Goal: Information Seeking & Learning: Learn about a topic

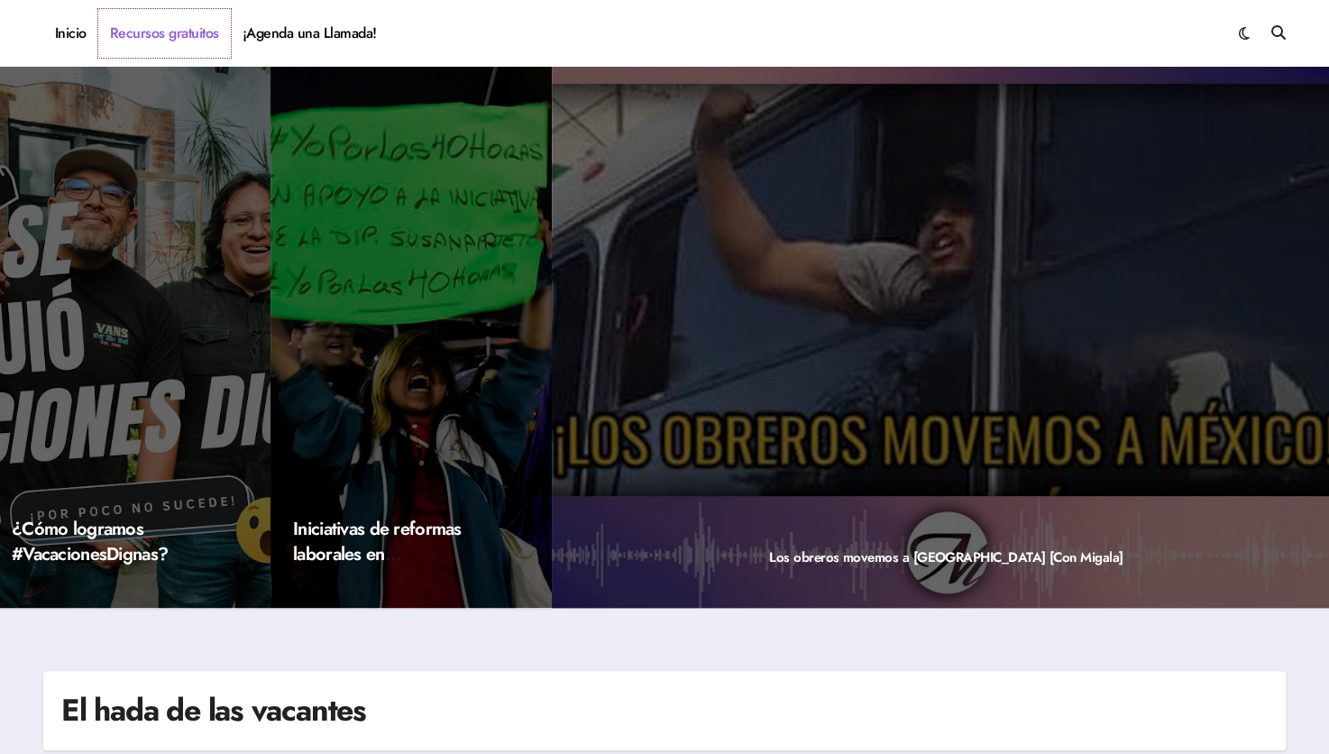
click at [193, 42] on link "Recursos gratuitos" at bounding box center [164, 33] width 133 height 49
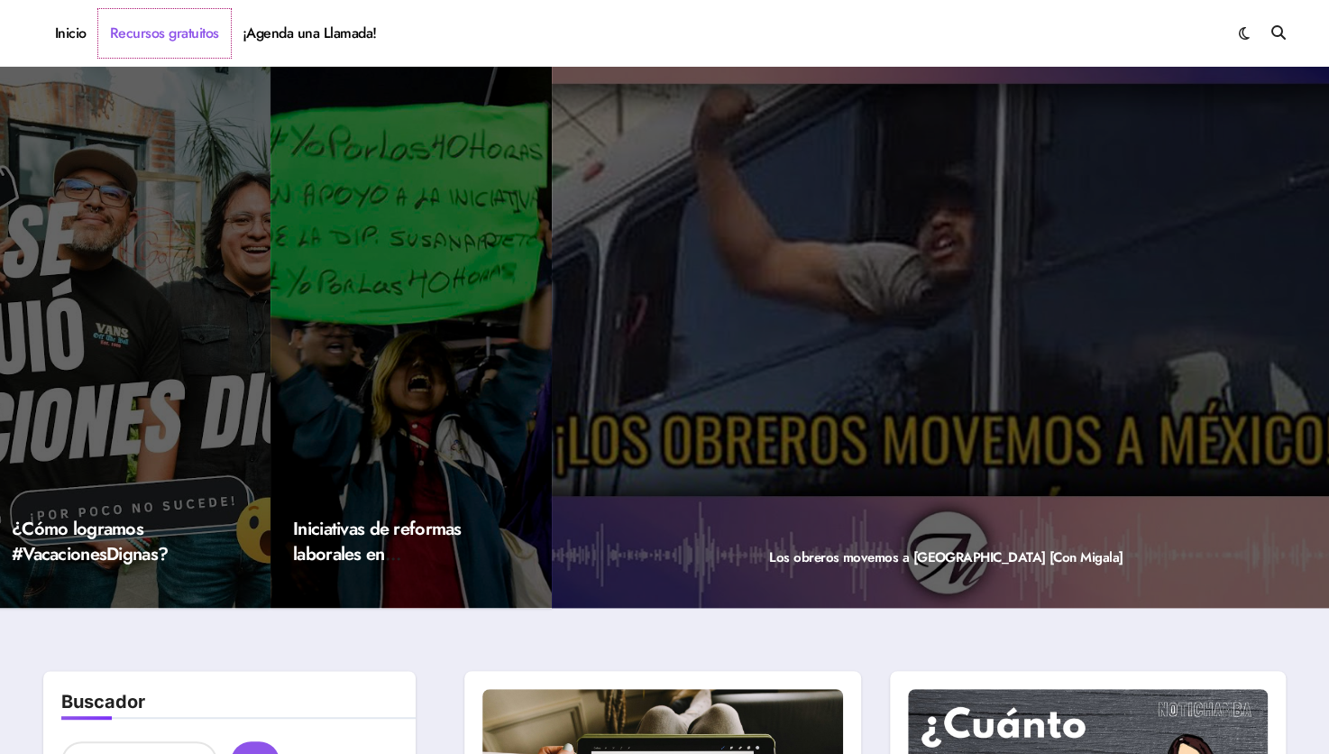
click at [157, 27] on link "Recursos gratuitos" at bounding box center [164, 33] width 133 height 49
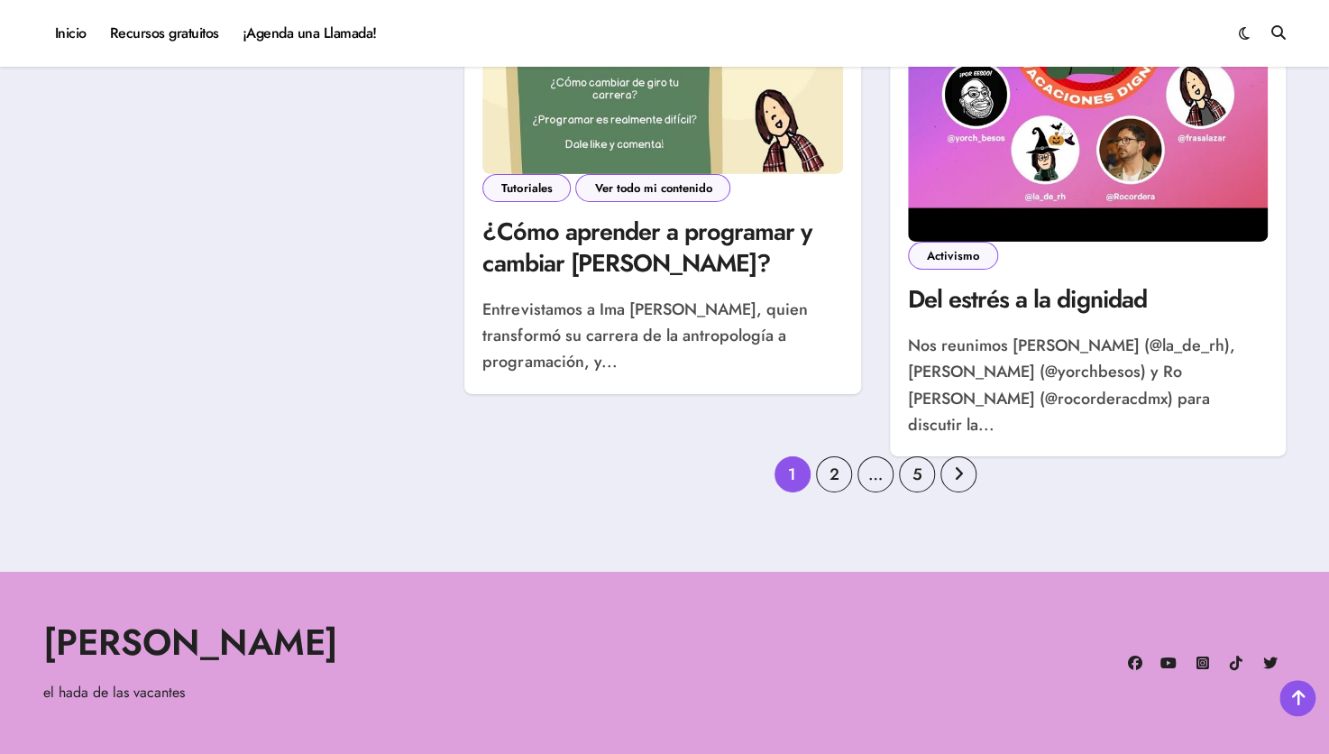
scroll to position [2770, 0]
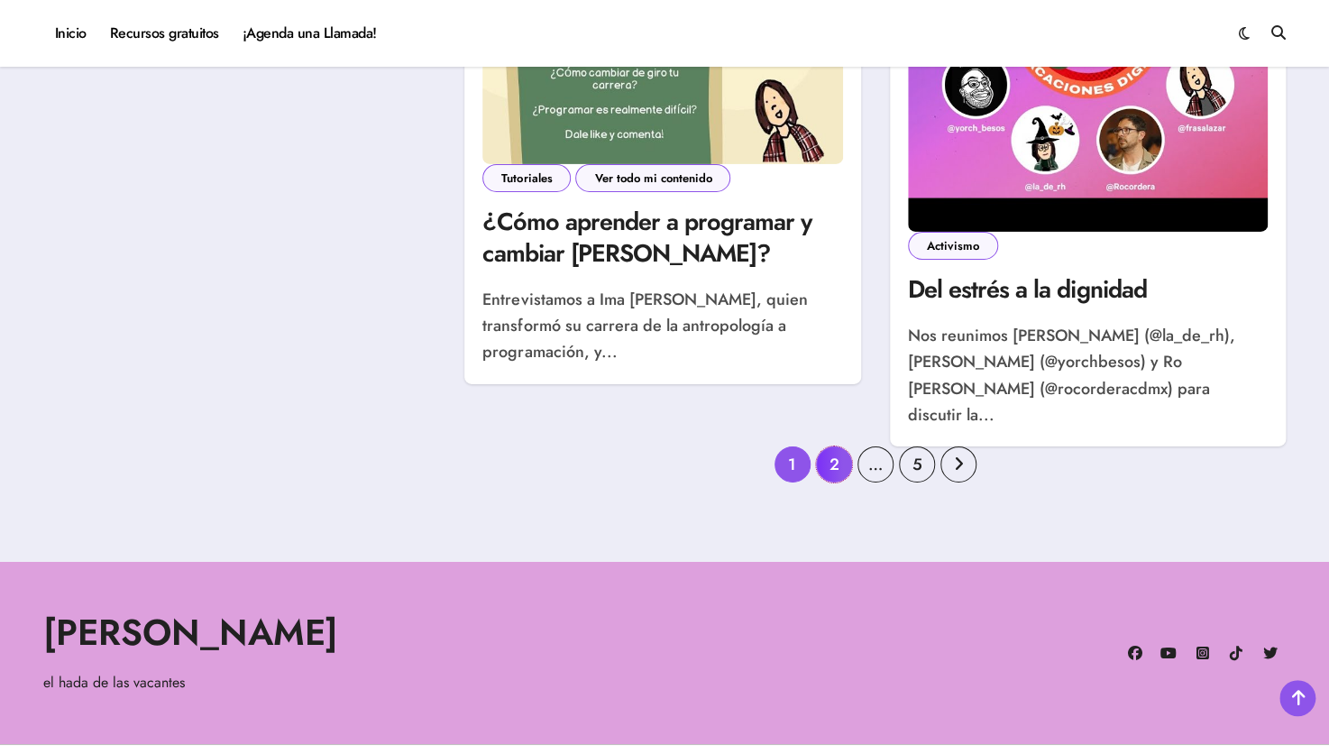
click at [835, 446] on link "2" at bounding box center [834, 464] width 36 height 36
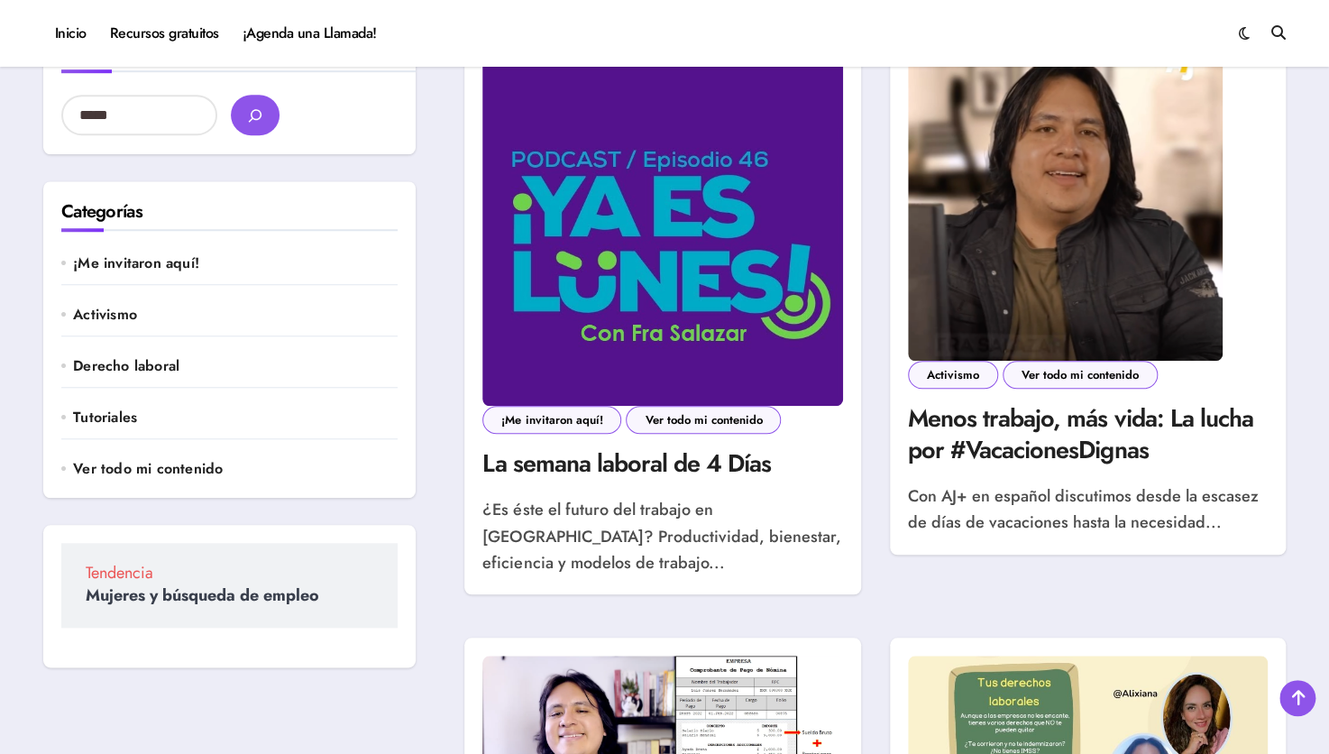
scroll to position [610, 0]
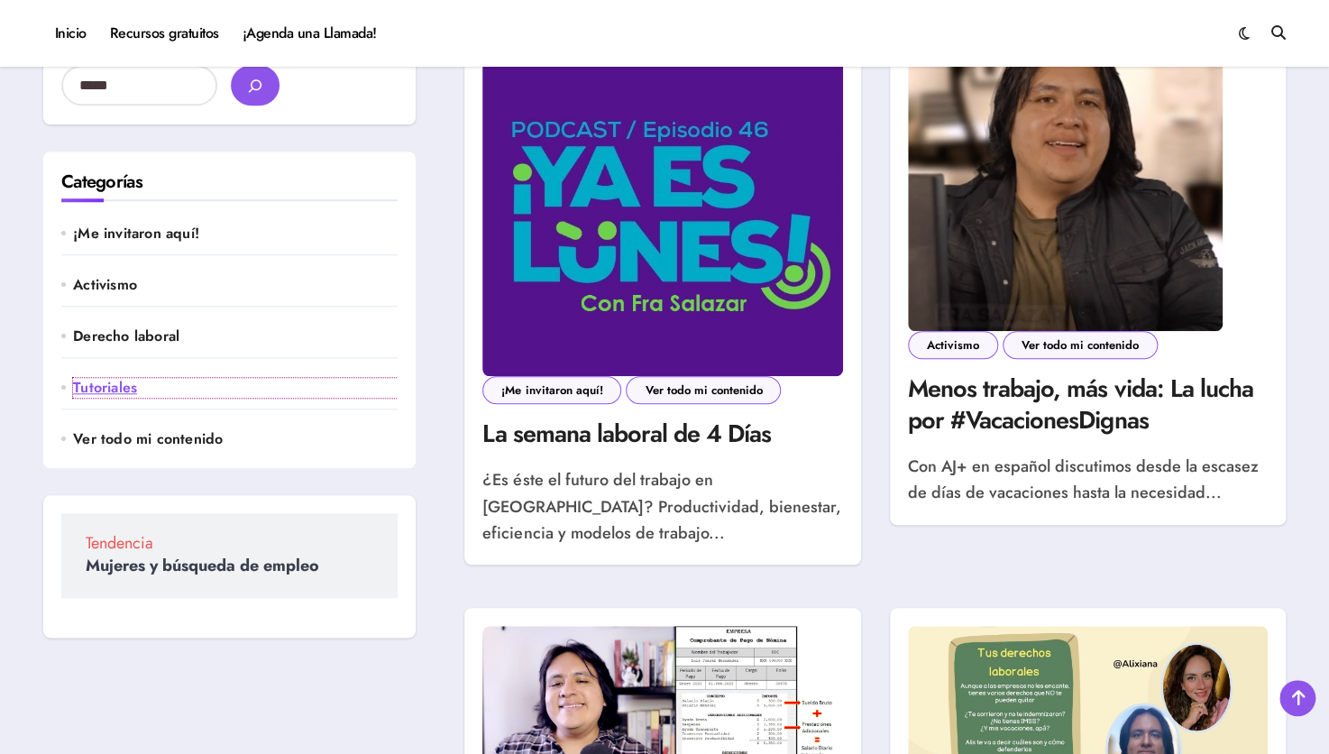
click at [138, 390] on link "Tutoriales" at bounding box center [235, 388] width 325 height 20
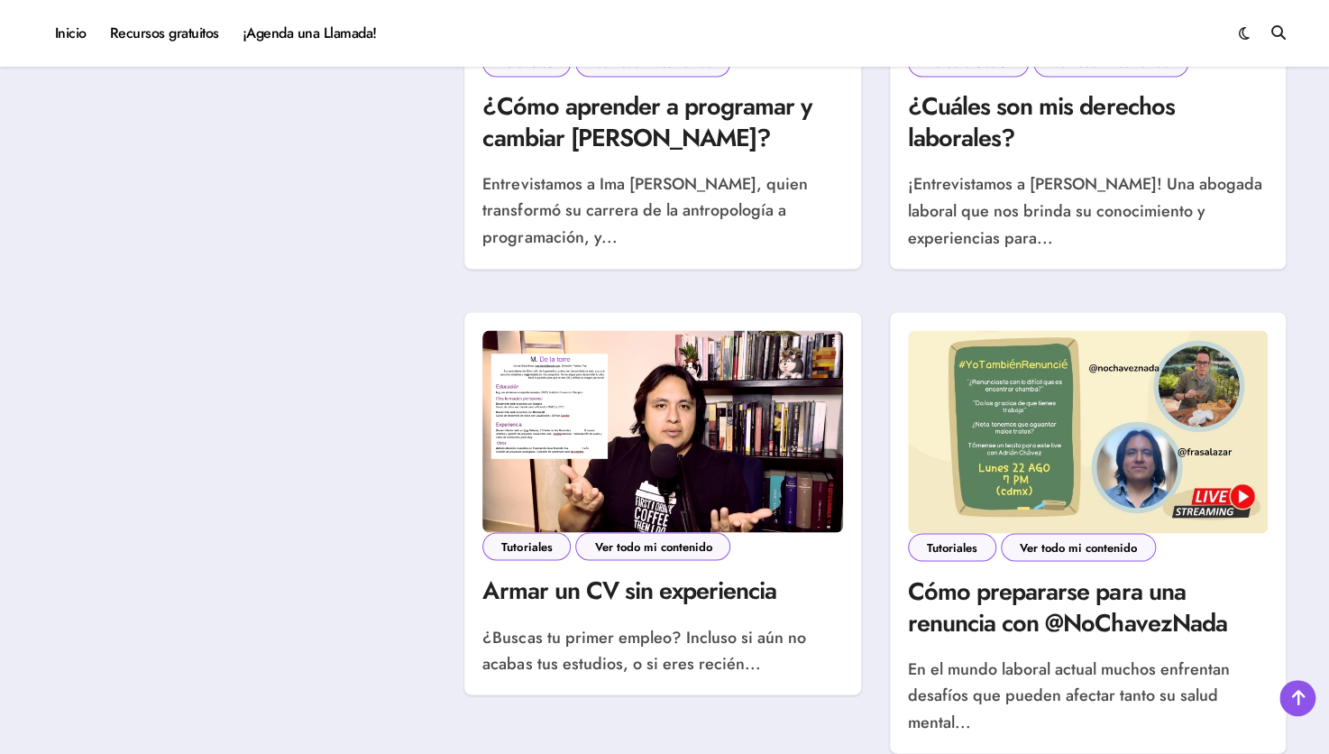
scroll to position [1468, 0]
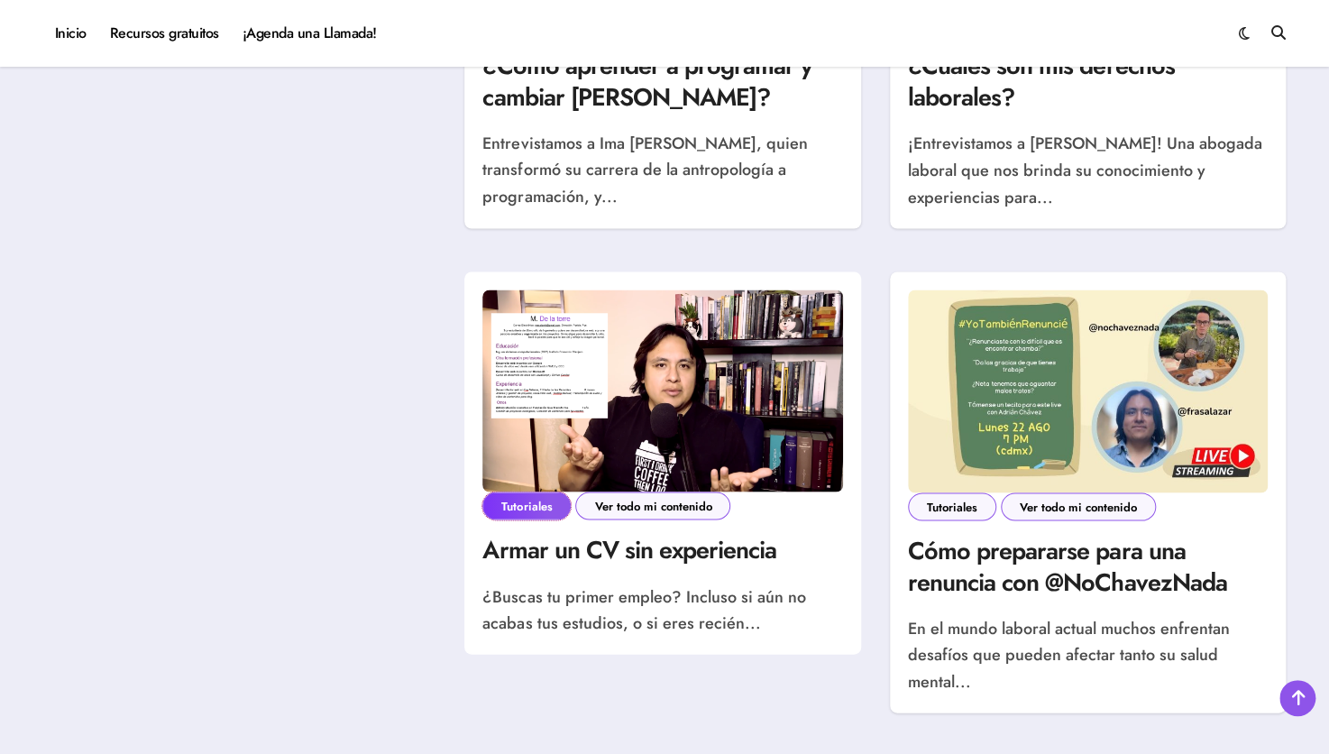
click at [524, 491] on link "Tutoriales" at bounding box center [526, 505] width 88 height 28
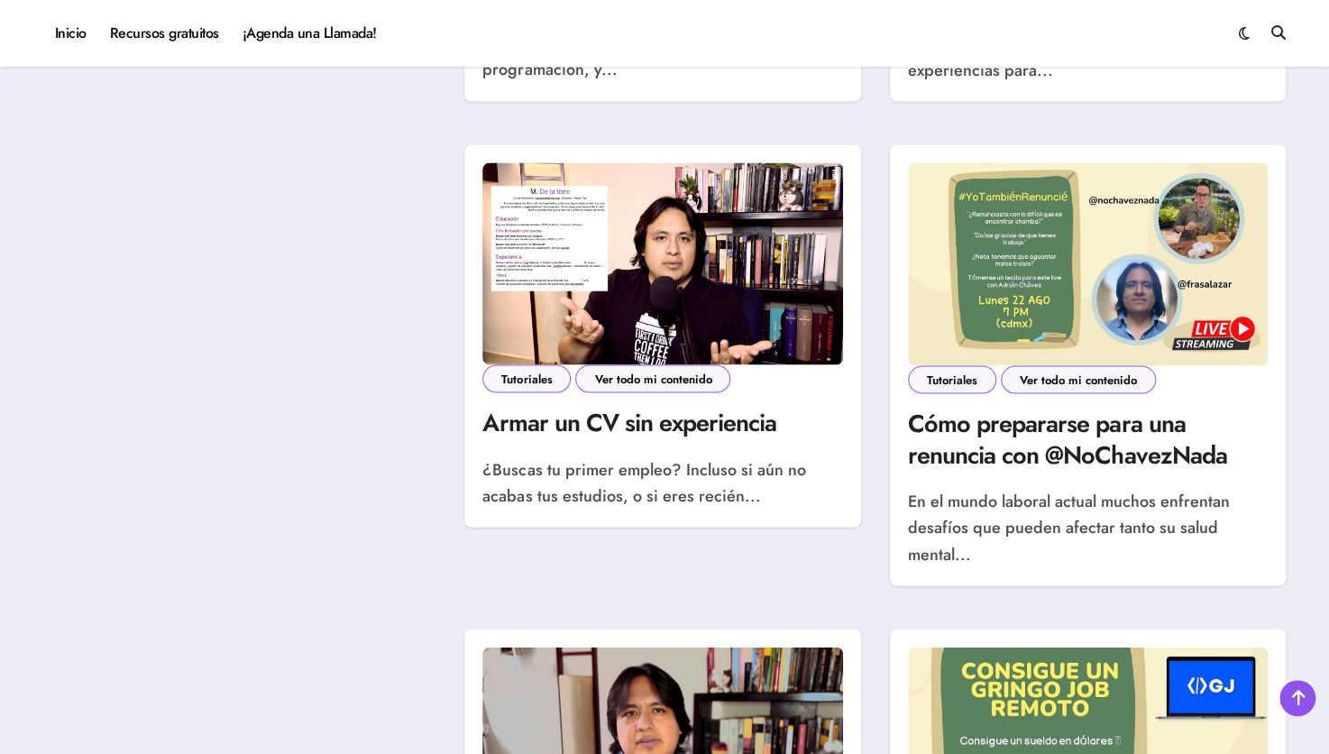
scroll to position [1575, 0]
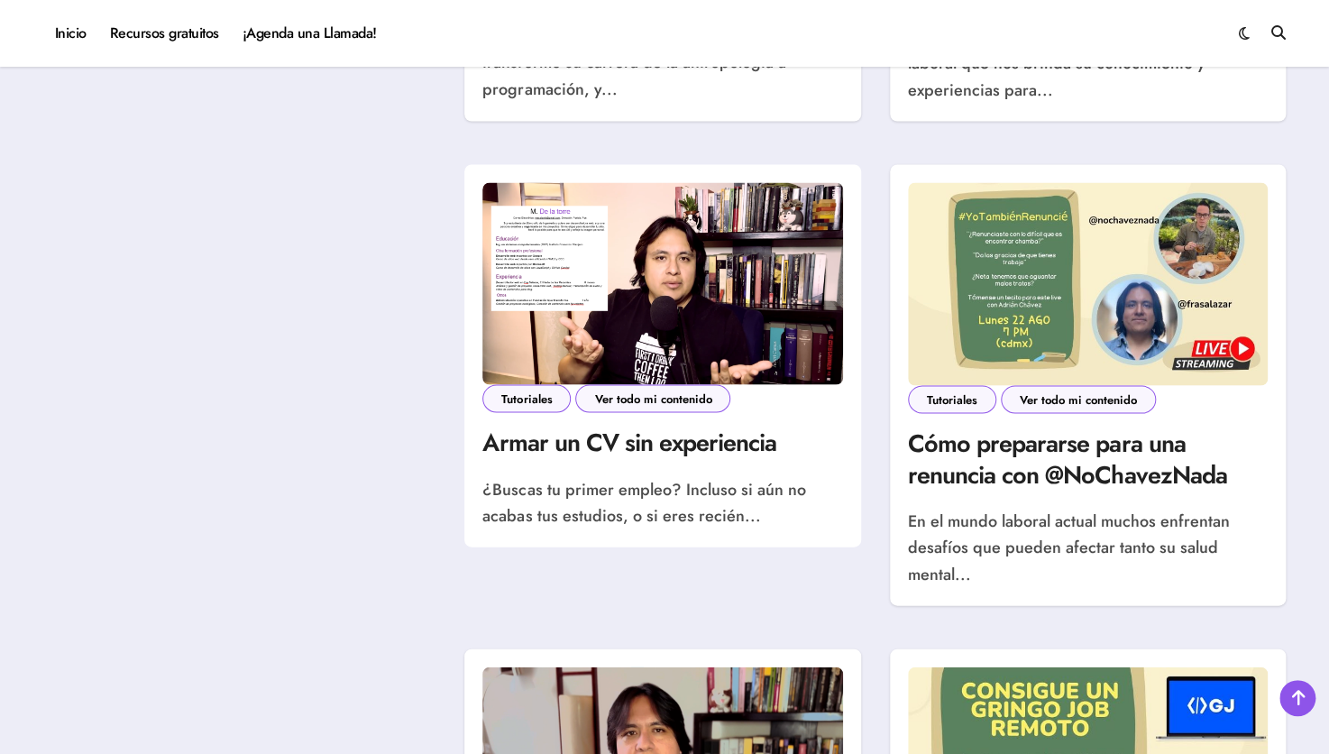
click at [758, 206] on img at bounding box center [662, 283] width 360 height 202
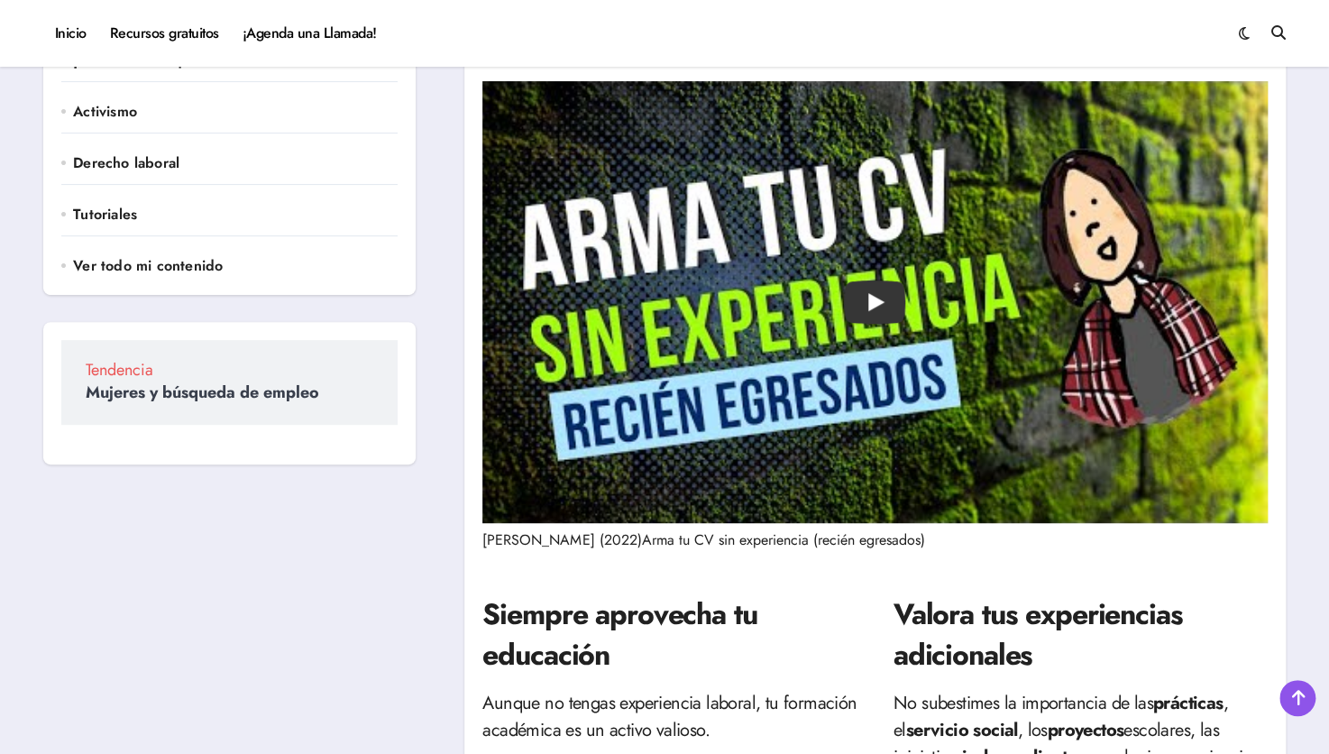
scroll to position [196, 0]
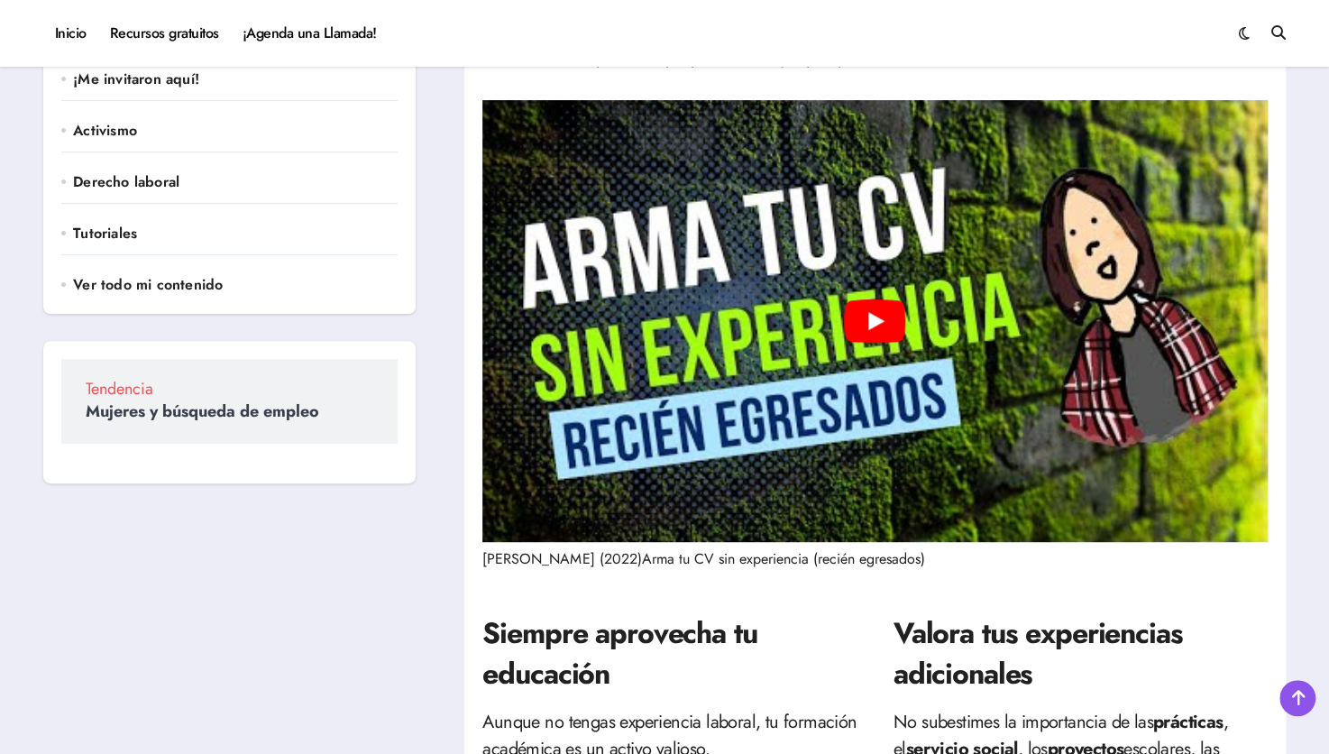
click at [923, 332] on div "Play" at bounding box center [874, 321] width 785 height 442
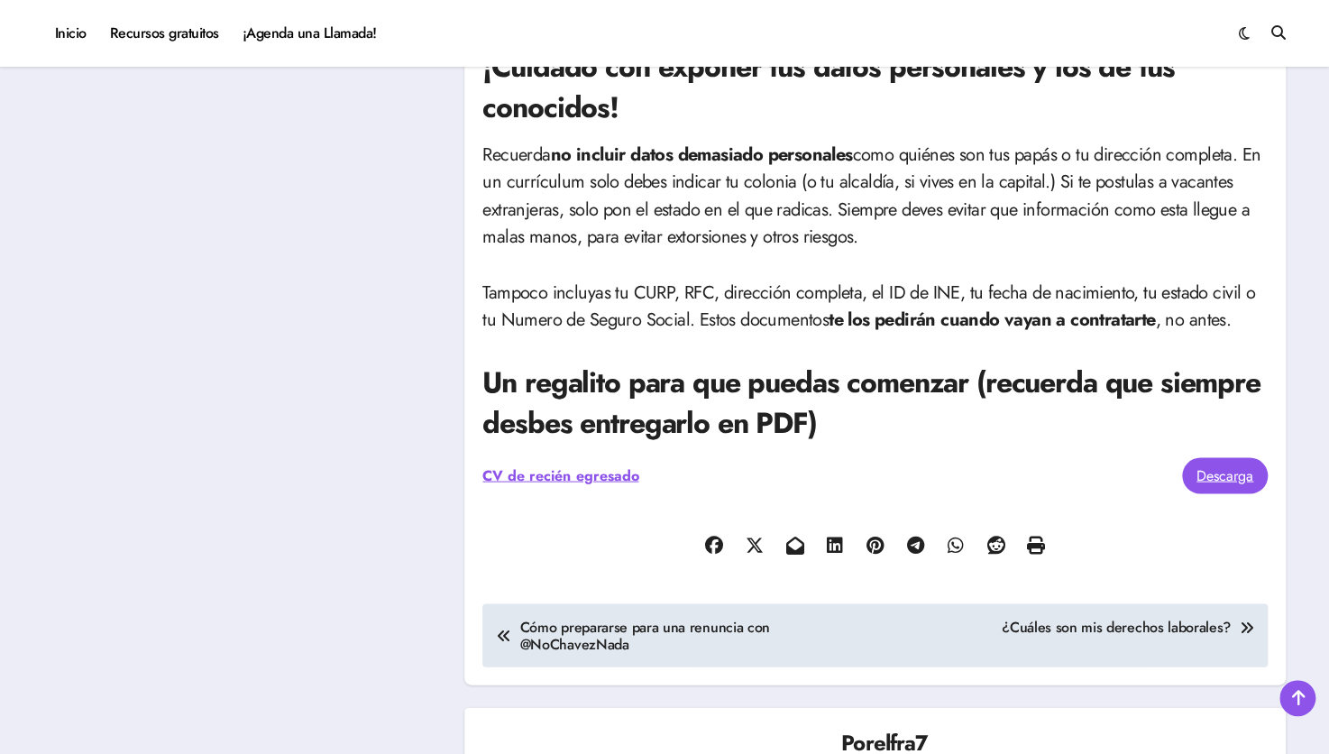
scroll to position [1472, 0]
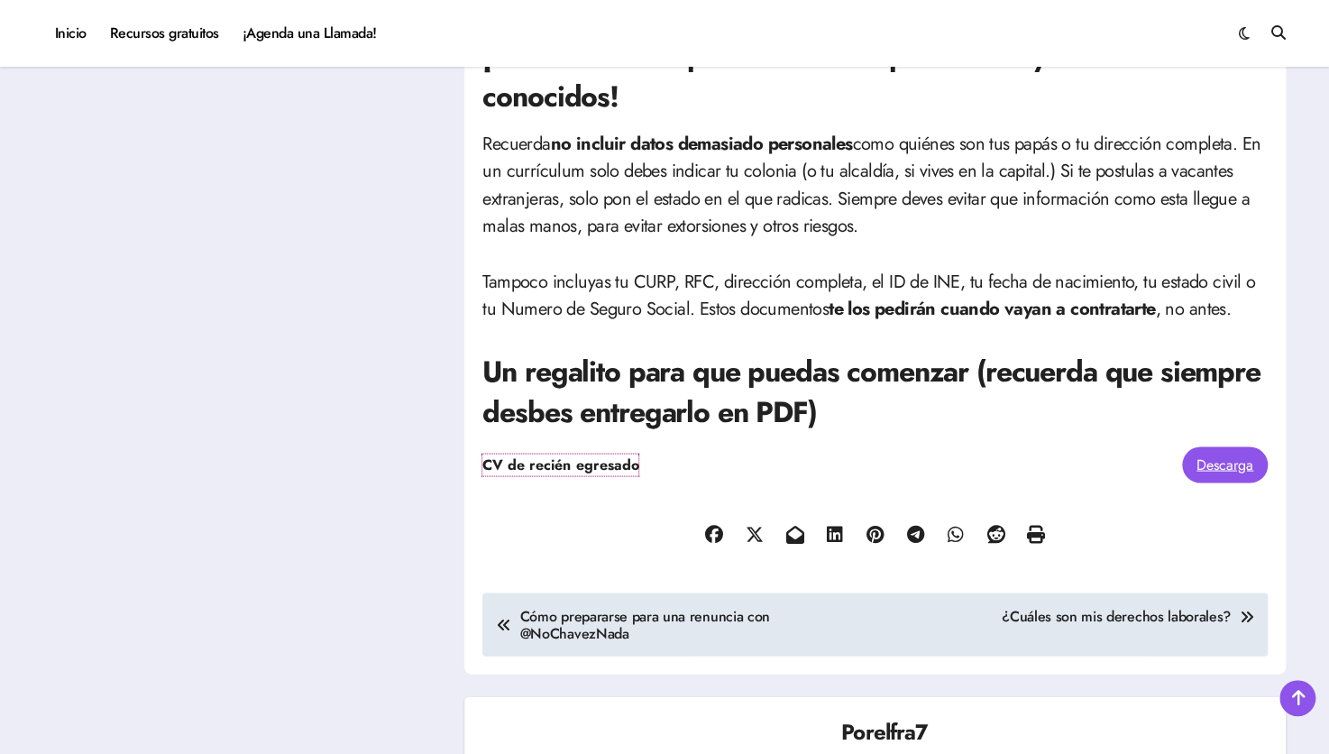
click at [600, 463] on link "CV de recién egresado" at bounding box center [560, 465] width 156 height 22
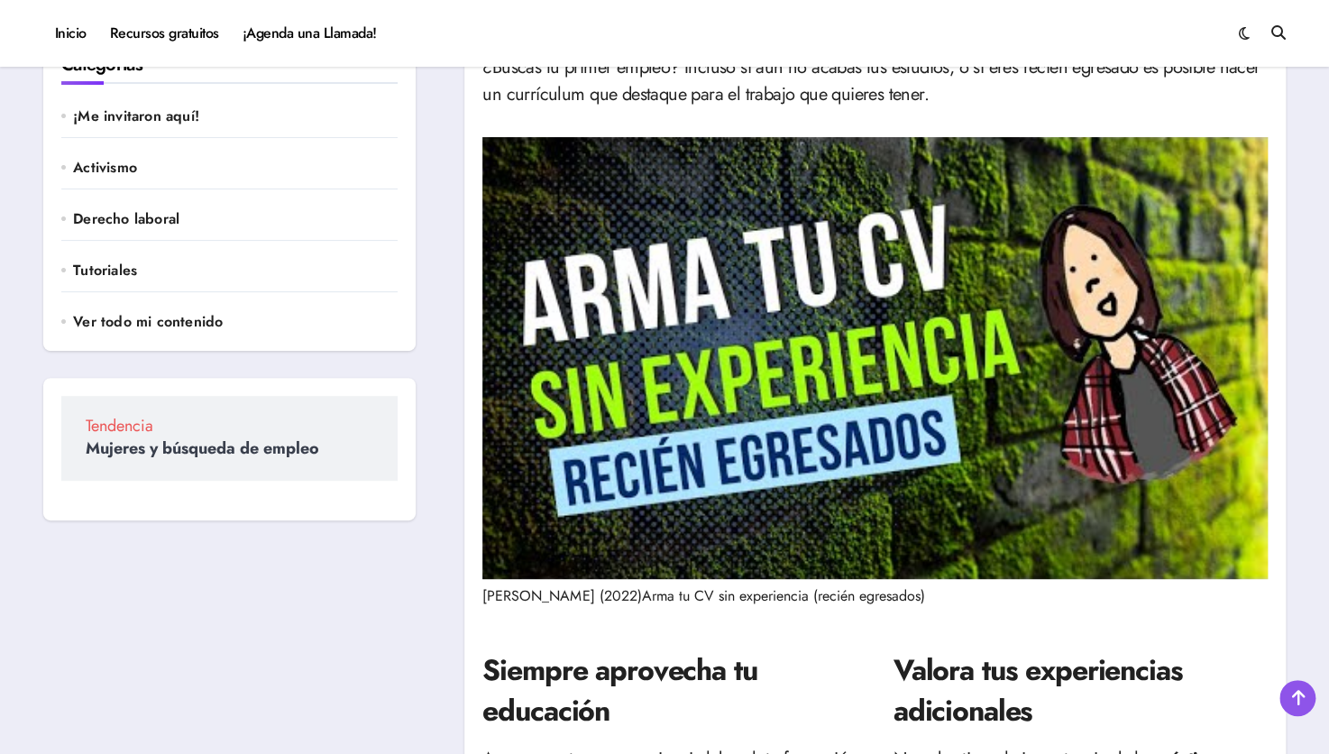
scroll to position [162, 0]
